Goal: Find specific page/section: Find specific page/section

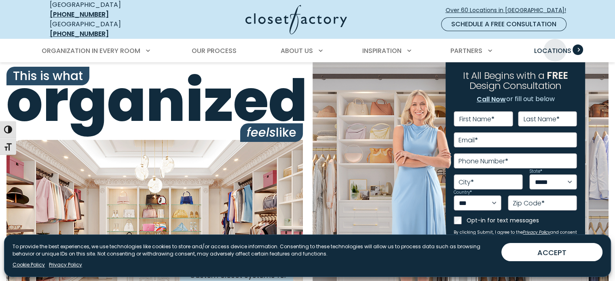
click at [555, 46] on span "Locations" at bounding box center [552, 50] width 37 height 9
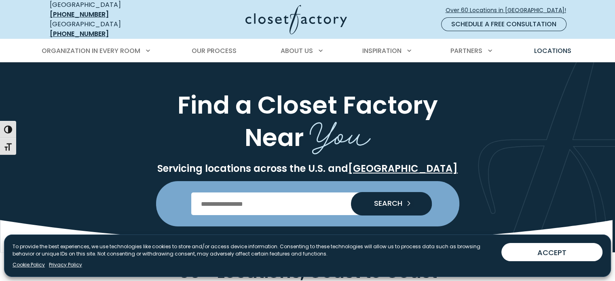
click at [246, 201] on input "Enter Postal Code" at bounding box center [307, 203] width 232 height 23
type input "*"
type input "*****"
click at [404, 198] on icon "Search our Nationwide Locations" at bounding box center [409, 203] width 11 height 11
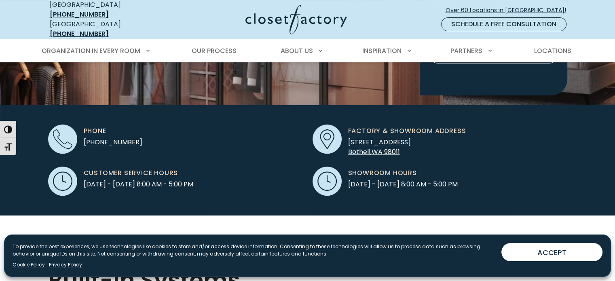
scroll to position [228, 0]
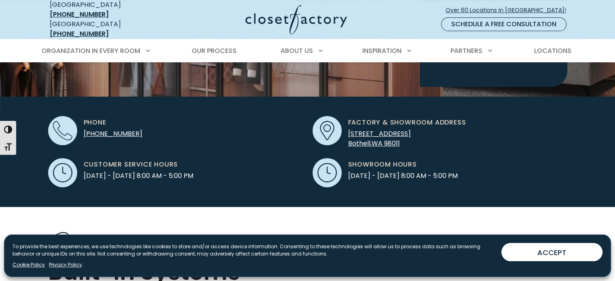
click at [373, 129] on span "[STREET_ADDRESS]" at bounding box center [379, 133] width 63 height 9
